Goal: Check status: Check status

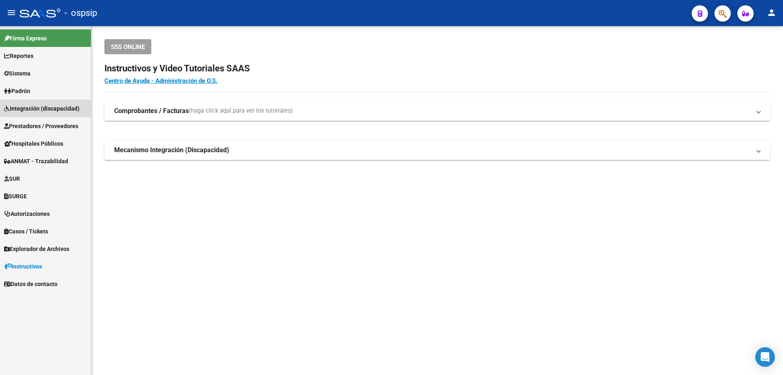
click at [33, 106] on span "Integración (discapacidad)" at bounding box center [41, 108] width 75 height 9
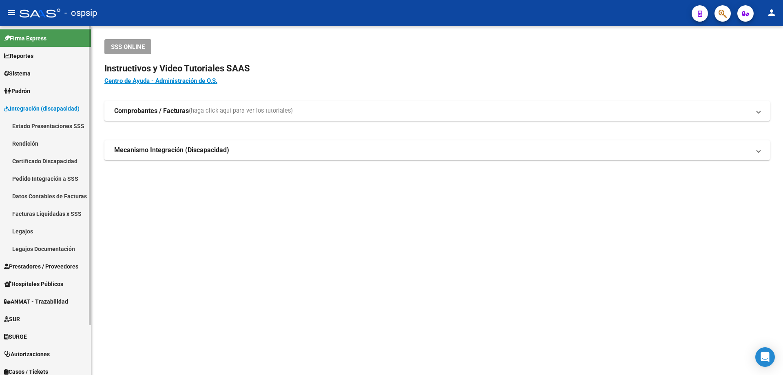
click at [32, 232] on link "Legajos" at bounding box center [45, 231] width 91 height 18
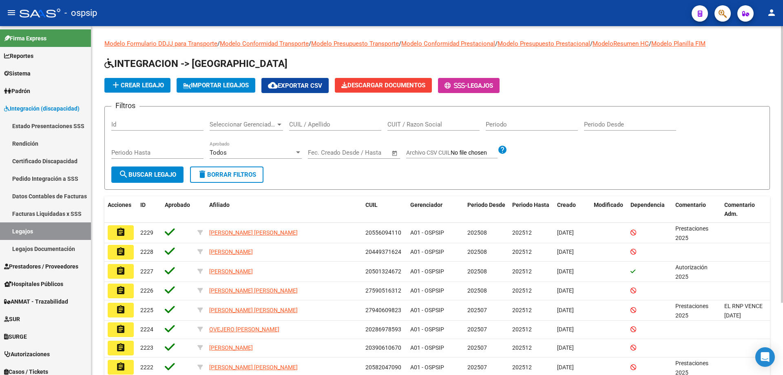
click at [330, 127] on input "CUIL / Apellido" at bounding box center [335, 124] width 92 height 7
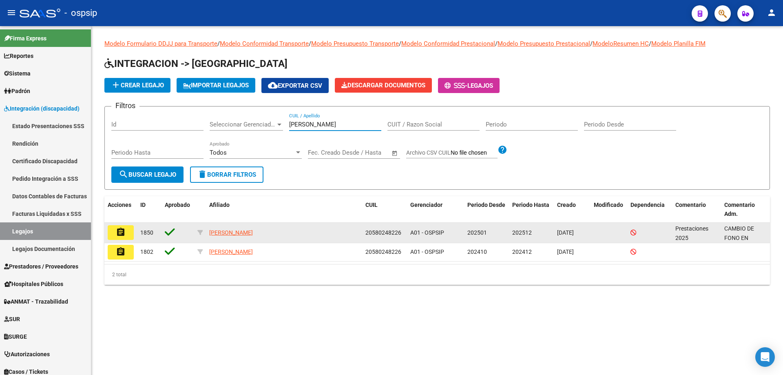
type input "[PERSON_NAME]"
click at [114, 234] on button "assignment" at bounding box center [121, 232] width 26 height 15
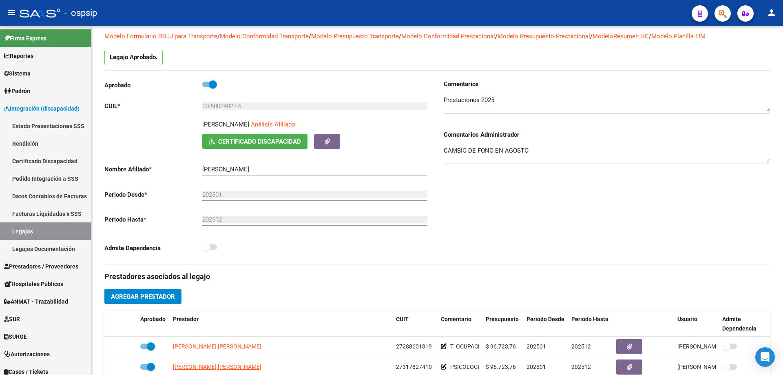
scroll to position [41, 0]
